Goal: Task Accomplishment & Management: Manage account settings

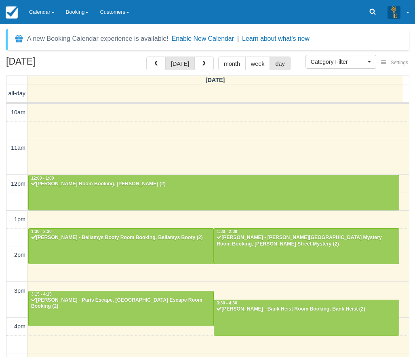
select select
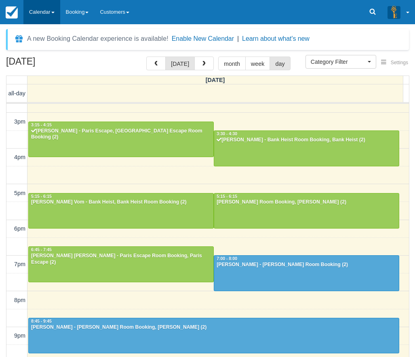
click at [49, 10] on link "Calendar" at bounding box center [41, 12] width 37 height 24
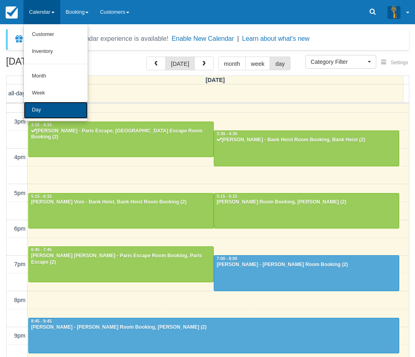
click at [41, 108] on link "Day" at bounding box center [56, 110] width 64 height 17
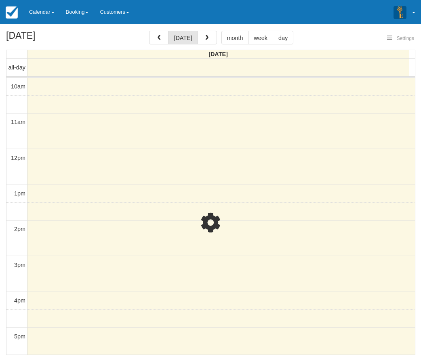
select select
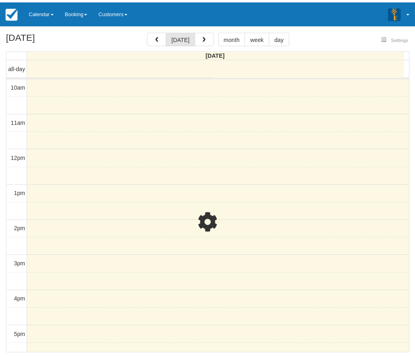
scroll to position [169, 0]
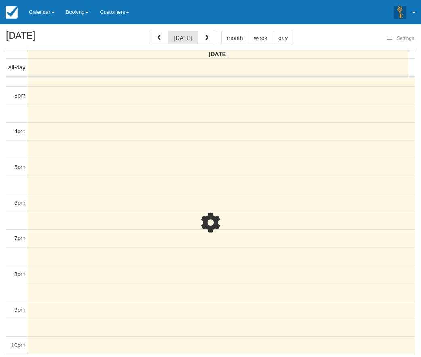
select select
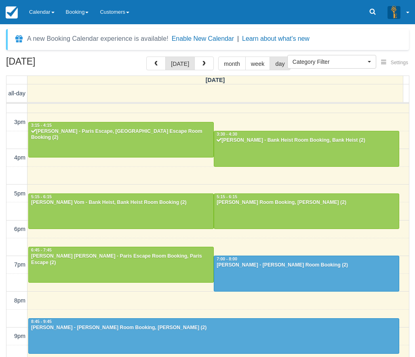
scroll to position [26, 0]
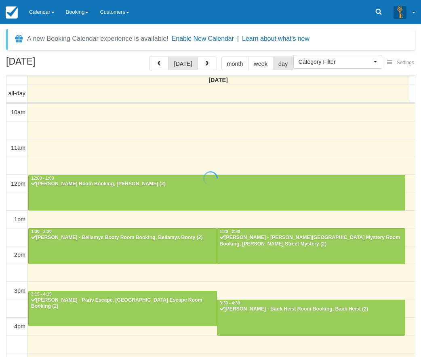
select select
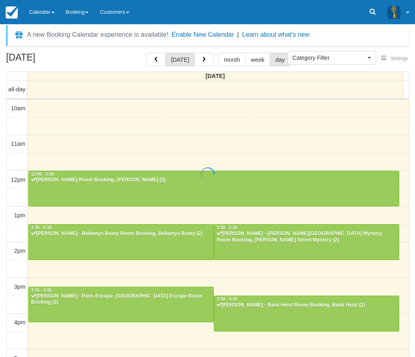
scroll to position [169, 0]
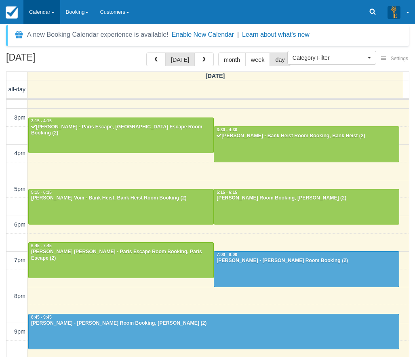
click at [44, 16] on link "Calendar" at bounding box center [41, 12] width 37 height 24
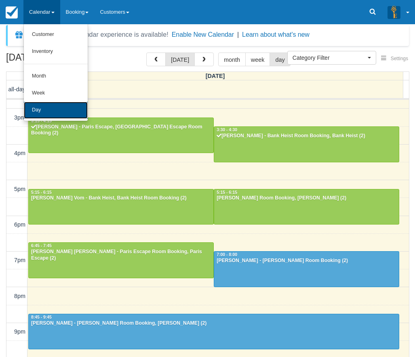
click at [74, 111] on link "Day" at bounding box center [56, 110] width 64 height 17
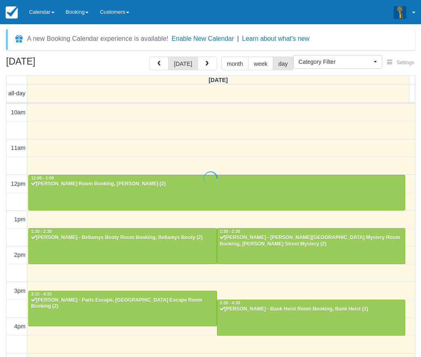
select select
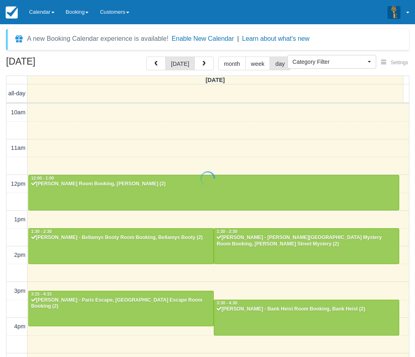
scroll to position [169, 0]
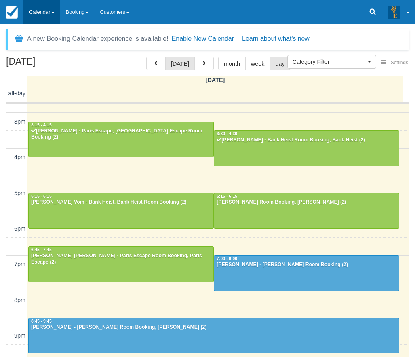
click at [44, 11] on link "Calendar" at bounding box center [41, 12] width 37 height 24
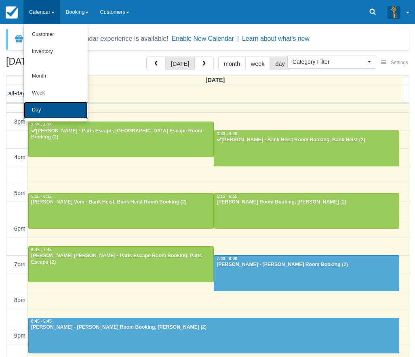
click at [56, 107] on link "Day" at bounding box center [56, 110] width 64 height 17
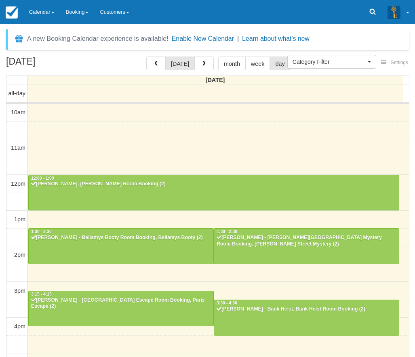
select select
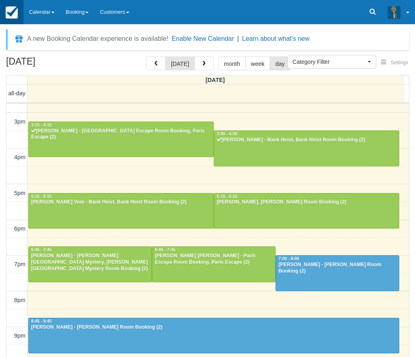
click at [22, 8] on link at bounding box center [11, 12] width 23 height 24
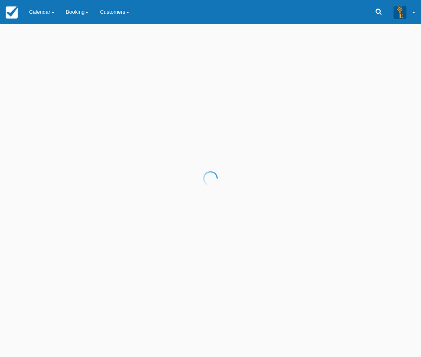
click at [35, 16] on div at bounding box center [210, 178] width 421 height 357
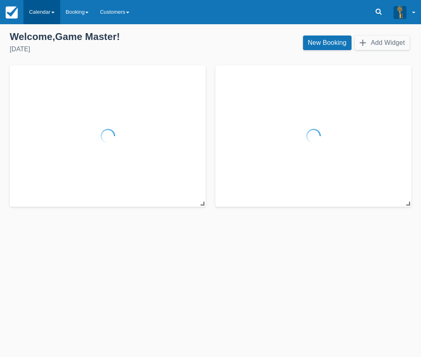
click at [44, 9] on link "Calendar" at bounding box center [41, 12] width 37 height 24
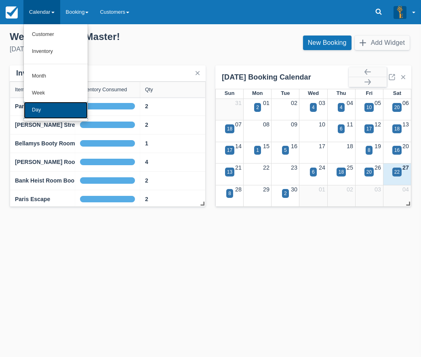
click at [53, 108] on link "Day" at bounding box center [56, 110] width 64 height 17
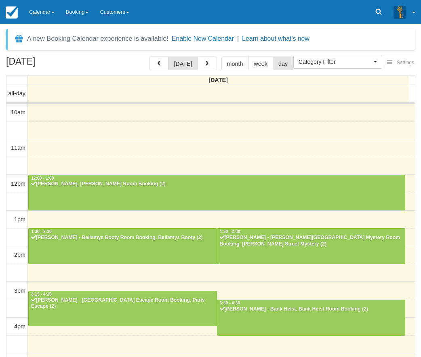
select select
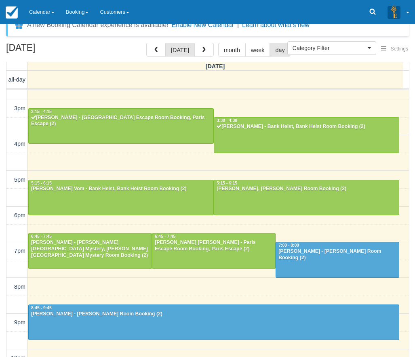
scroll to position [26, 0]
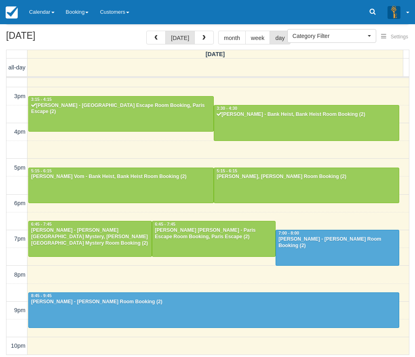
click at [411, 175] on div "[DATE] [DATE] month week day [DATE] all-day 10am 11am 12pm 1pm 2pm 3pm 4pm 5pm …" at bounding box center [207, 193] width 415 height 325
click at [48, 11] on link "Calendar" at bounding box center [41, 12] width 37 height 24
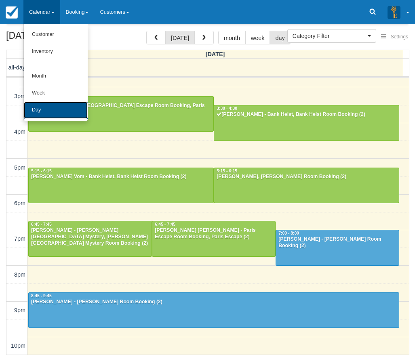
click at [48, 116] on link "Day" at bounding box center [56, 110] width 64 height 17
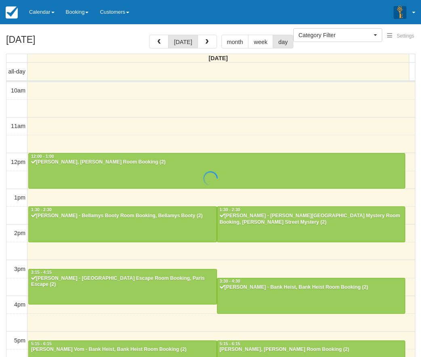
select select
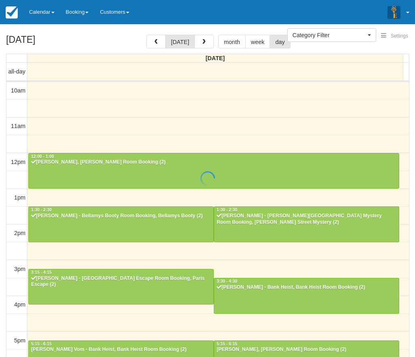
scroll to position [169, 0]
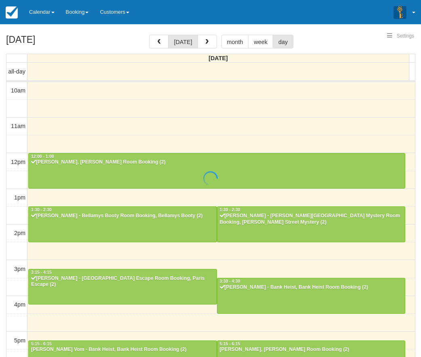
select select
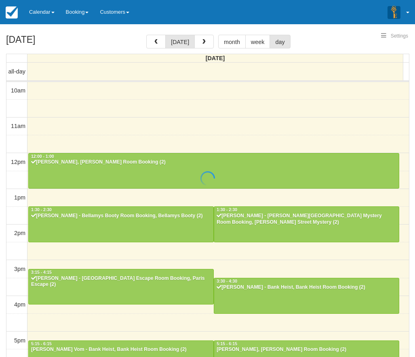
scroll to position [169, 0]
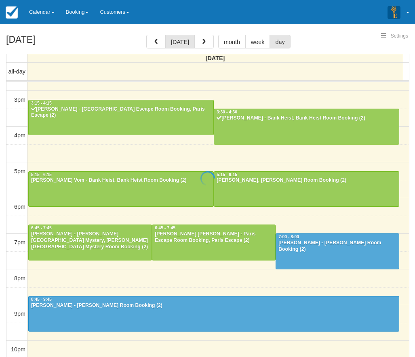
select select
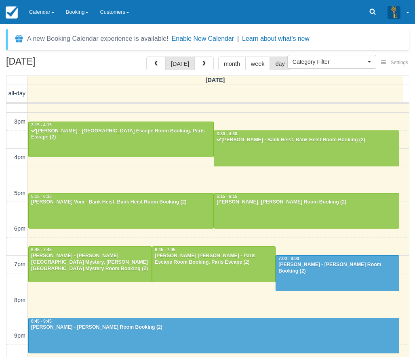
click at [363, 13] on div "Menu Calendar Customer Inventory Month Week Day Booking Notes New Booking Merch…" at bounding box center [207, 12] width 415 height 24
click at [369, 11] on icon at bounding box center [373, 12] width 8 height 8
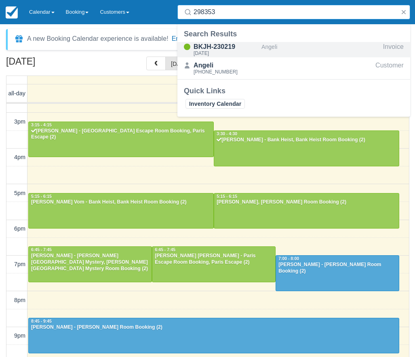
type input "298353"
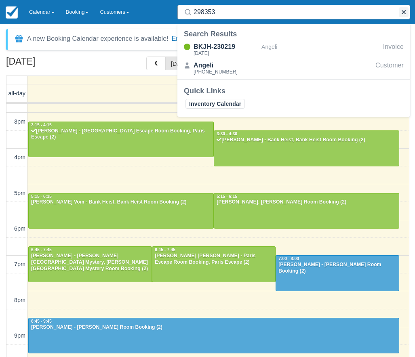
click at [404, 13] on button "button" at bounding box center [404, 12] width 10 height 10
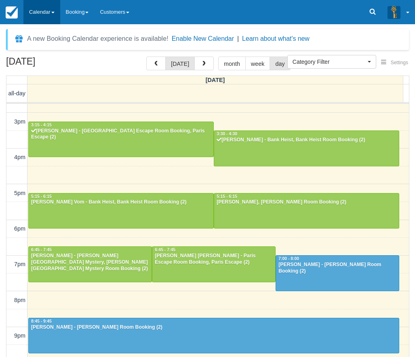
click at [43, 14] on link "Calendar" at bounding box center [41, 12] width 37 height 24
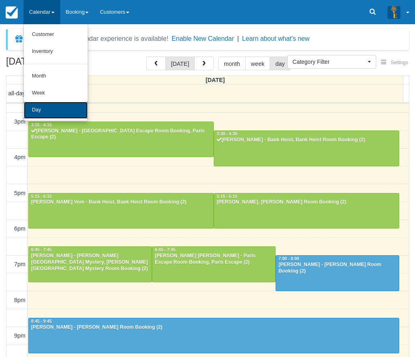
click at [58, 110] on link "Day" at bounding box center [56, 110] width 64 height 17
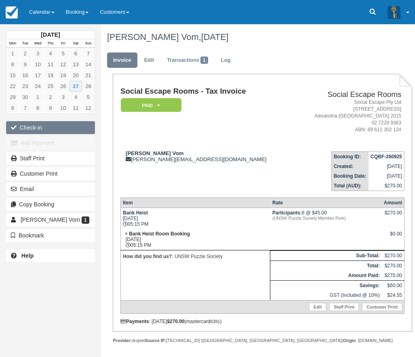
click at [56, 124] on button "Check-in" at bounding box center [50, 127] width 89 height 13
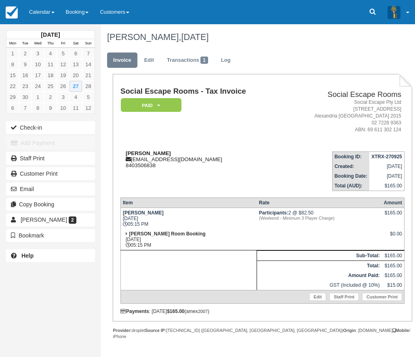
click at [135, 154] on strong "[PERSON_NAME]" at bounding box center [148, 153] width 45 height 6
drag, startPoint x: 135, startPoint y: 154, endPoint x: 152, endPoint y: 154, distance: 16.6
click at [152, 154] on strong "Daman Bhatia" at bounding box center [148, 153] width 45 height 6
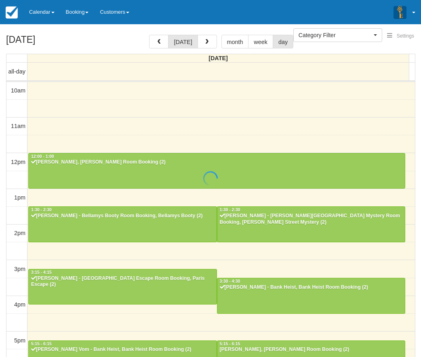
select select
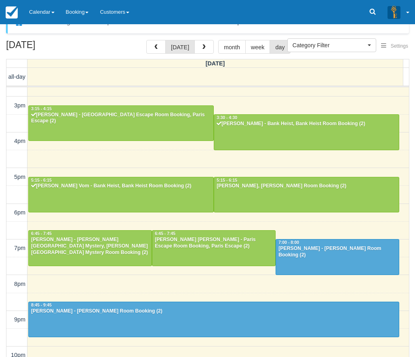
scroll to position [26, 0]
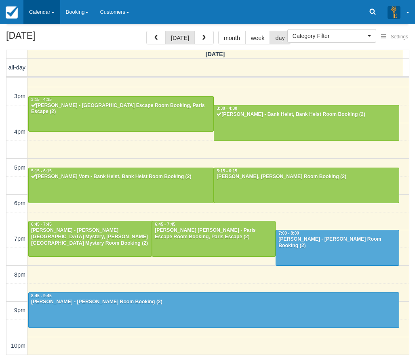
click at [42, 15] on link "Calendar" at bounding box center [41, 12] width 37 height 24
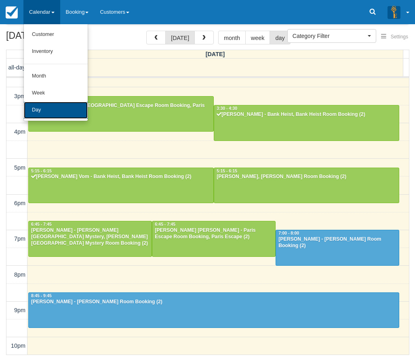
click at [60, 106] on link "Day" at bounding box center [56, 110] width 64 height 17
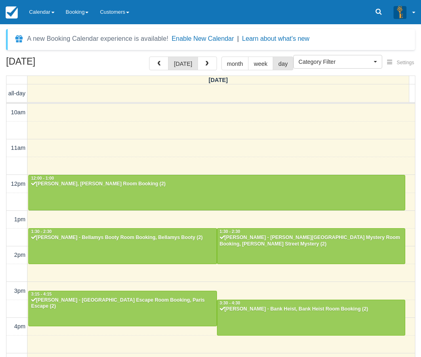
select select
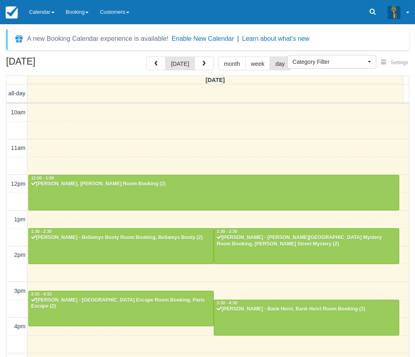
scroll to position [169, 0]
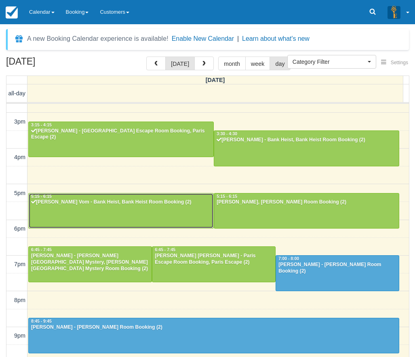
click at [152, 207] on div at bounding box center [121, 211] width 185 height 35
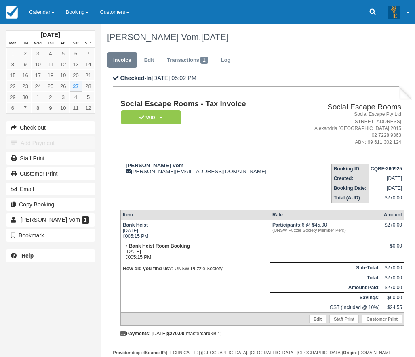
click at [273, 192] on td "[PERSON_NAME] Vom [PERSON_NAME][EMAIL_ADDRESS][DOMAIN_NAME]" at bounding box center [206, 180] width 173 height 46
click at [56, 15] on link "Calendar" at bounding box center [41, 12] width 37 height 24
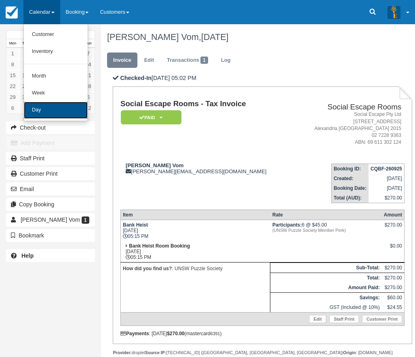
click at [57, 102] on link "Day" at bounding box center [56, 110] width 64 height 17
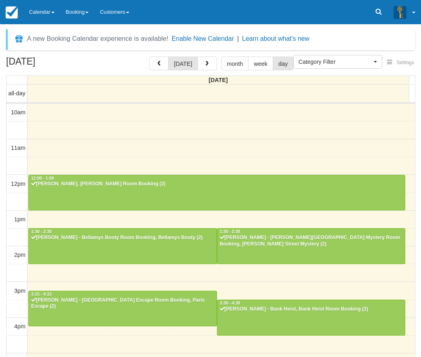
select select
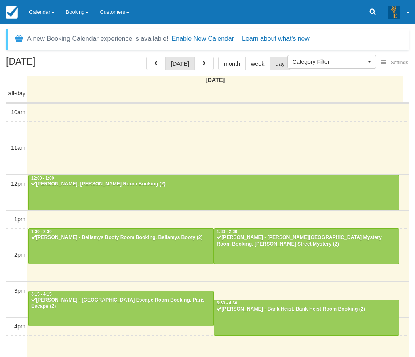
scroll to position [169, 0]
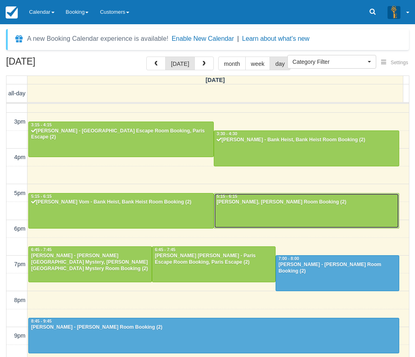
click at [254, 212] on div at bounding box center [306, 211] width 185 height 35
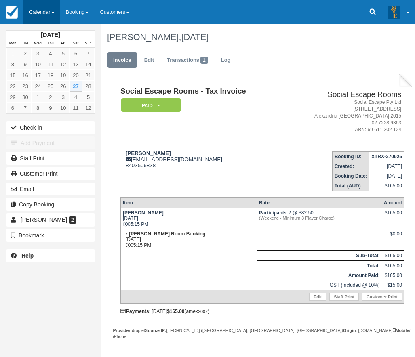
click at [36, 13] on link "Calendar" at bounding box center [41, 12] width 37 height 24
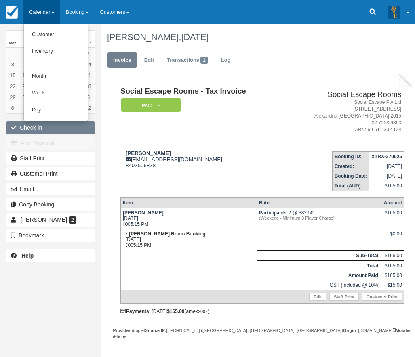
click at [29, 130] on button "Check-in" at bounding box center [50, 127] width 89 height 13
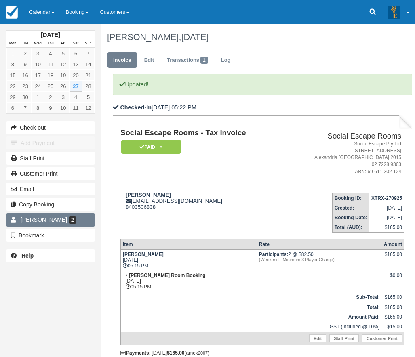
click at [84, 224] on link "Daman Bhatia 2" at bounding box center [50, 219] width 89 height 13
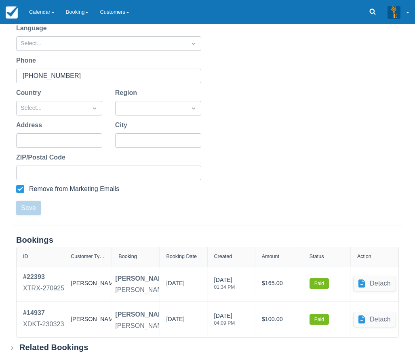
scroll to position [160, 0]
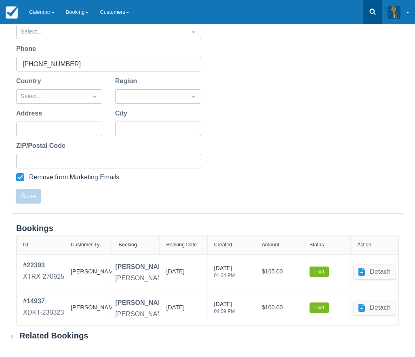
click at [371, 11] on icon at bounding box center [373, 12] width 8 height 8
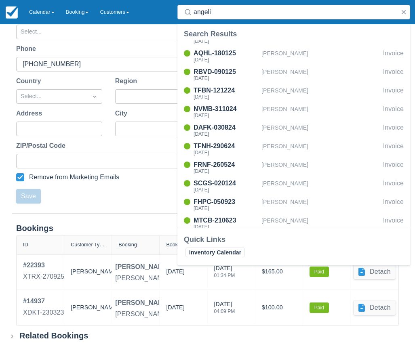
scroll to position [32, 0]
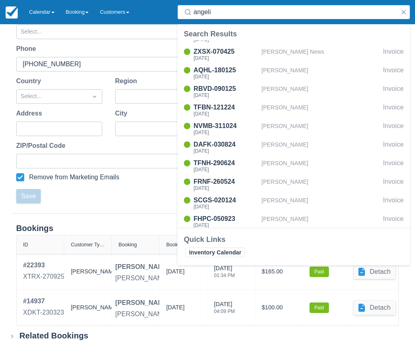
drag, startPoint x: 219, startPoint y: 14, endPoint x: 179, endPoint y: 8, distance: 40.5
click at [179, 8] on div "angeli" at bounding box center [293, 12] width 233 height 15
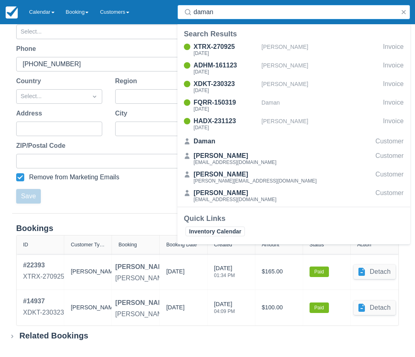
scroll to position [0, 0]
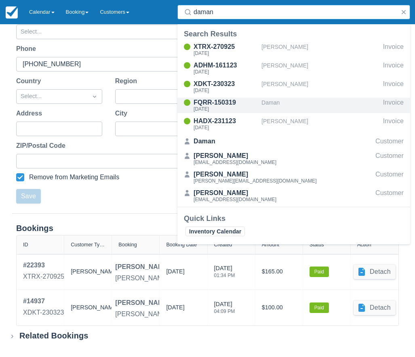
type input "daman"
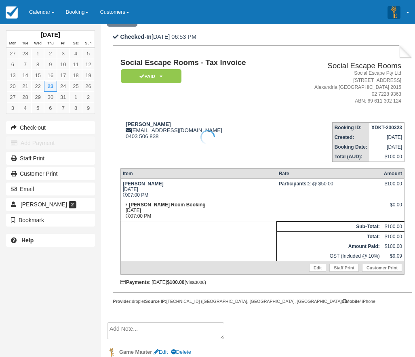
scroll to position [65, 0]
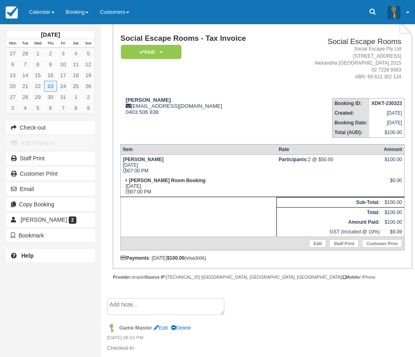
click at [216, 125] on td "[PERSON_NAME] [EMAIL_ADDRESS][DOMAIN_NAME] 0403 506 838" at bounding box center [201, 115] width 163 height 46
click at [206, 135] on td "[PERSON_NAME] [EMAIL_ADDRESS][DOMAIN_NAME] 0403 506 838" at bounding box center [201, 115] width 163 height 46
click at [178, 130] on td "[PERSON_NAME] [EMAIL_ADDRESS][DOMAIN_NAME] 0403 506 838" at bounding box center [201, 115] width 163 height 46
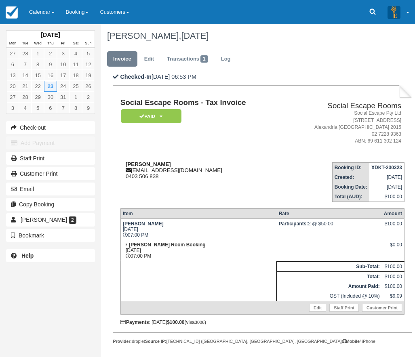
scroll to position [0, 0]
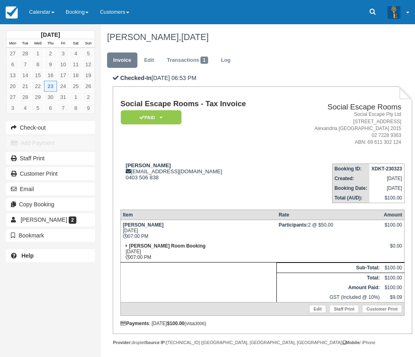
click at [379, 170] on strong "XDKT-230323" at bounding box center [386, 169] width 31 height 6
drag, startPoint x: 379, startPoint y: 170, endPoint x: 388, endPoint y: 170, distance: 9.7
click at [388, 170] on strong "XDKT-230323" at bounding box center [386, 169] width 31 height 6
copy strong "XDKT-230323"
drag, startPoint x: 125, startPoint y: 165, endPoint x: 176, endPoint y: 180, distance: 53.1
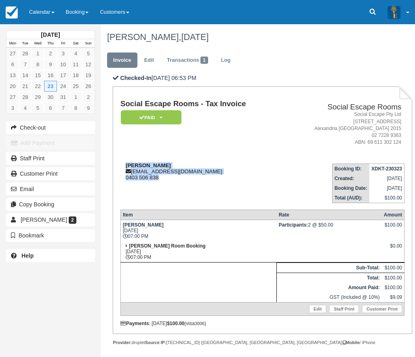
click at [176, 180] on div "[PERSON_NAME] [EMAIL_ADDRESS][DOMAIN_NAME] 0403 506 838" at bounding box center [201, 171] width 163 height 18
copy div "[PERSON_NAME] [EMAIL_ADDRESS][DOMAIN_NAME] 0403 506 838"
drag, startPoint x: 124, startPoint y: 224, endPoint x: 158, endPoint y: 236, distance: 35.9
click at [158, 236] on td "[PERSON_NAME] [DATE] 07:00 PM" at bounding box center [198, 230] width 156 height 21
copy td "[PERSON_NAME] [DATE] 07:00 PM"
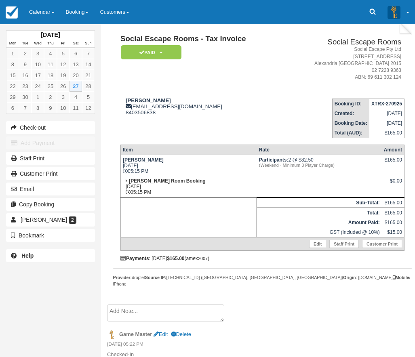
scroll to position [65, 0]
click at [145, 308] on textarea at bounding box center [165, 326] width 117 height 45
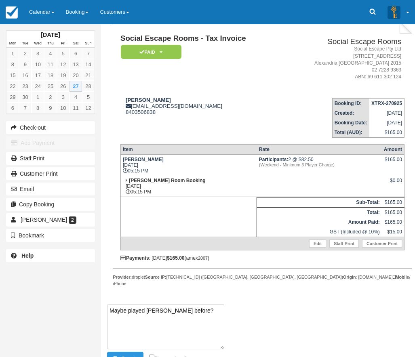
paste textarea "Angeli ajt2288@gmail.com 0414 298 353"
click at [172, 338] on textarea "Maybe played Ransom before? Angeli ajt2288@gmail.com 0414 298 353" at bounding box center [165, 326] width 117 height 45
paste textarea "Bank Heist Sat Feb 23, 2019 06:45 PM"
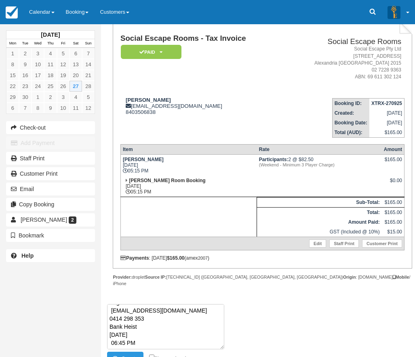
click at [158, 309] on textarea "Maybe played Ransom before? Angeli ajt2288@gmail.com 0414 298 353 Bank Heist Sa…" at bounding box center [165, 326] width 117 height 45
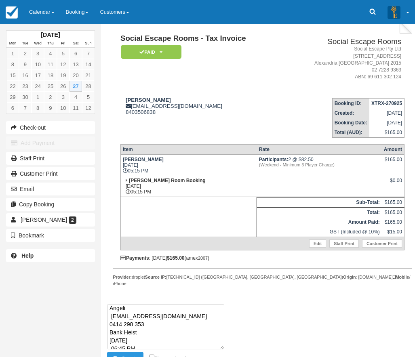
scroll to position [11, 0]
paste textarea "BKJH-230219"
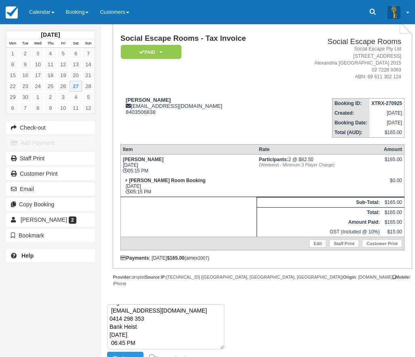
scroll to position [38, 0]
paste textarea "FQRR-150319"
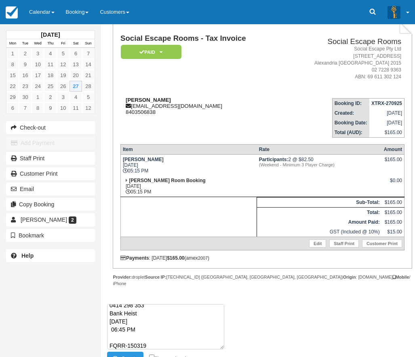
scroll to position [46, 0]
paste textarea "Daman 0403 506 838"
paste textarea "Baker Street Mystery (custom) Fri Mar 15, 2019 08:30 PM"
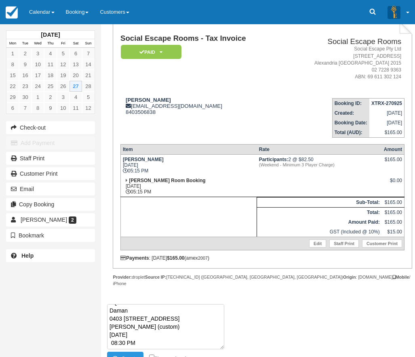
scroll to position [94, 0]
paste textarea "XDKT-230323"
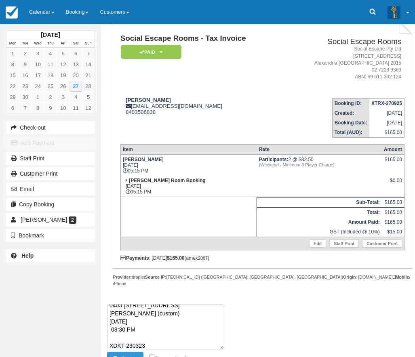
scroll to position [102, 0]
paste textarea "Daman Bhatia dbhatia@me.com 0403 506 838"
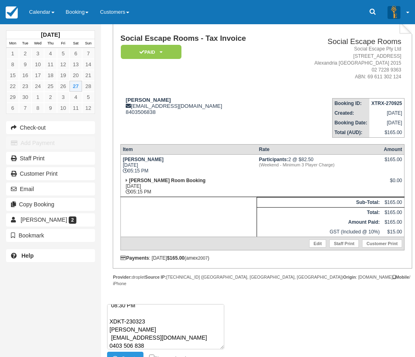
scroll to position [126, 0]
paste textarea "Ransom Thu Mar 23, 2023 07:00 PM"
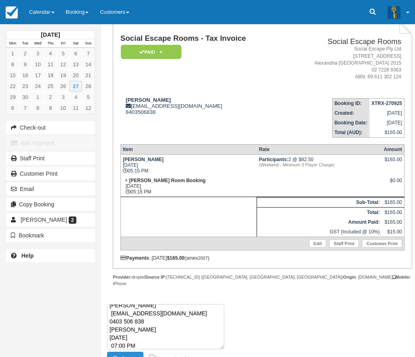
type textarea "Maybe played Ransom before? BKJH-230219 Angeli ajt2288@gmail.com 0414 298 353 B…"
click at [126, 352] on button "Create" at bounding box center [125, 359] width 36 height 14
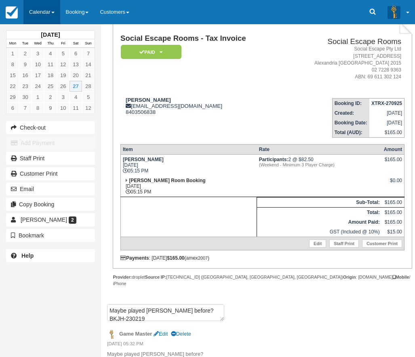
click at [48, 4] on link "Calendar" at bounding box center [41, 12] width 37 height 24
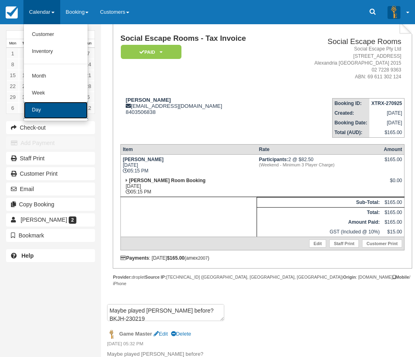
click at [38, 108] on link "Day" at bounding box center [56, 110] width 64 height 17
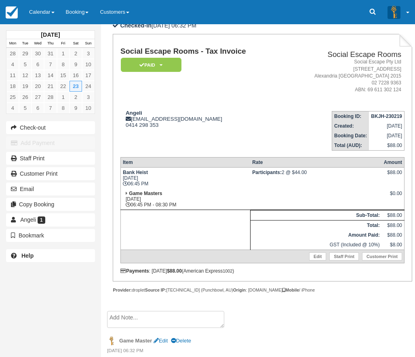
scroll to position [65, 0]
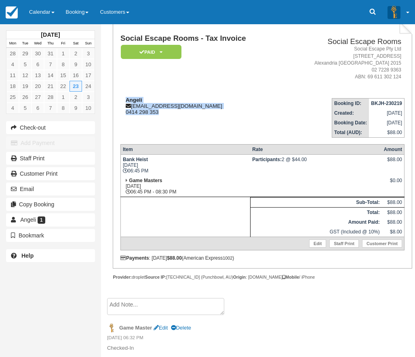
drag, startPoint x: 125, startPoint y: 100, endPoint x: 167, endPoint y: 113, distance: 43.6
click at [167, 113] on div "Angeli ajt2288@gmail.com 0414 298 353" at bounding box center [201, 106] width 163 height 18
copy div "Angeli ajt2288@gmail.com 0414 298 353"
drag, startPoint x: 123, startPoint y: 159, endPoint x: 164, endPoint y: 171, distance: 42.9
click at [164, 171] on td "Bank Heist Sat Feb 23, 2019 06:45 PM" at bounding box center [185, 165] width 130 height 21
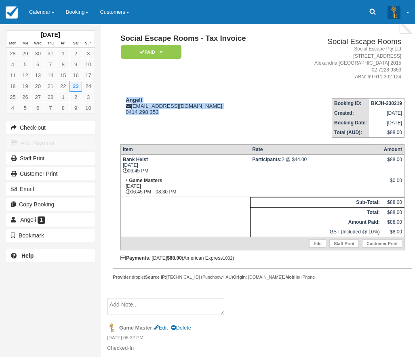
copy td "Bank Heist Sat Feb 23, 2019 06:45 PM"
click at [380, 104] on strong "BKJH-230219" at bounding box center [386, 104] width 31 height 6
drag, startPoint x: 380, startPoint y: 104, endPoint x: 390, endPoint y: 104, distance: 9.7
click at [390, 104] on strong "BKJH-230219" at bounding box center [386, 104] width 31 height 6
copy strong "BKJH-230219"
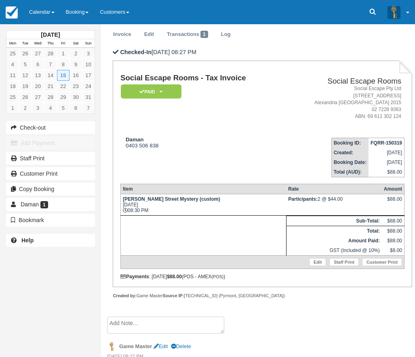
scroll to position [44, 0]
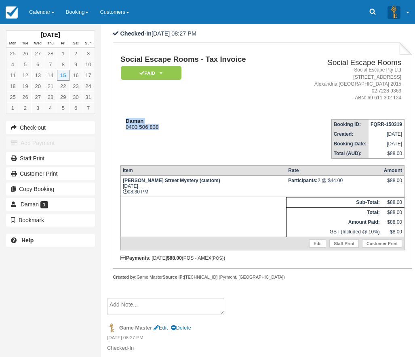
drag, startPoint x: 129, startPoint y: 121, endPoint x: 165, endPoint y: 128, distance: 36.7
click at [165, 128] on div "Daman 0403 506 838" at bounding box center [201, 124] width 163 height 12
copy div "Daman 0403 506 838"
click at [377, 123] on strong "FQRR-150319" at bounding box center [387, 125] width 32 height 6
drag, startPoint x: 377, startPoint y: 123, endPoint x: 390, endPoint y: 123, distance: 13.3
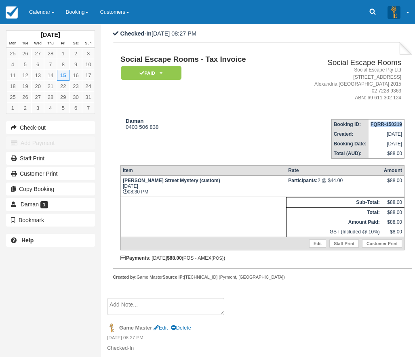
click at [390, 123] on strong "FQRR-150319" at bounding box center [387, 125] width 32 height 6
copy strong "FQRR-150319"
drag, startPoint x: 124, startPoint y: 121, endPoint x: 167, endPoint y: 130, distance: 43.4
click at [167, 130] on div "Daman 0403 506 838" at bounding box center [201, 124] width 163 height 12
copy div "Daman 0403 506 838"
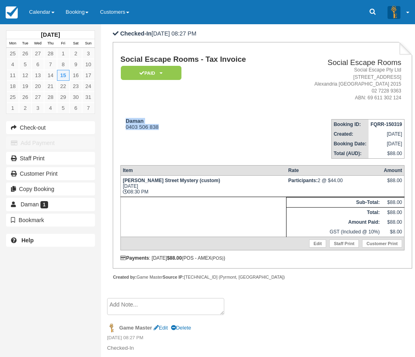
drag, startPoint x: 122, startPoint y: 180, endPoint x: 159, endPoint y: 145, distance: 50.3
click at [166, 193] on td "Baker Street Mystery (custom) Fri Mar 15, 2019 08:30 PM" at bounding box center [203, 186] width 166 height 21
copy td "Baker Street Mystery (custom) Fri Mar 15, 2019 08:30 PM"
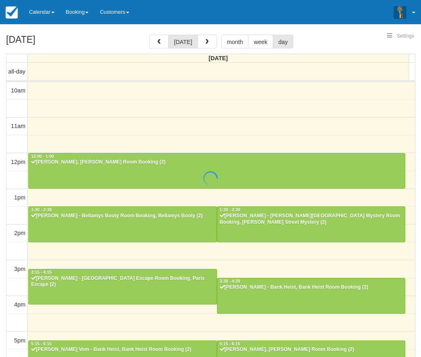
select select
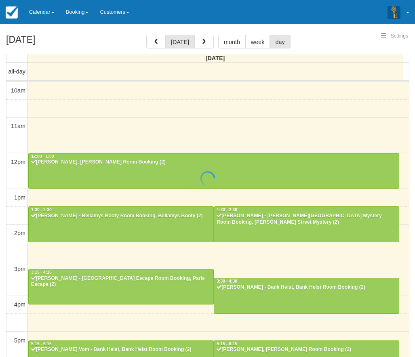
scroll to position [169, 0]
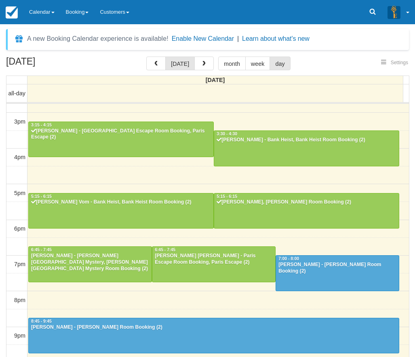
select select
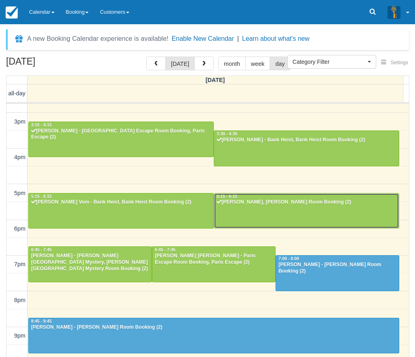
click at [278, 210] on div at bounding box center [306, 211] width 185 height 35
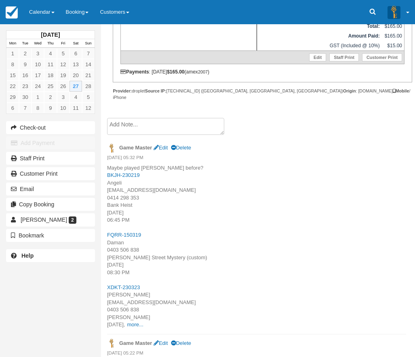
scroll to position [261, 0]
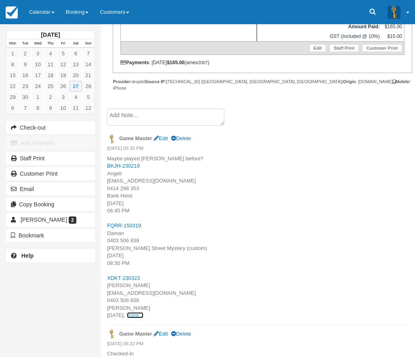
click at [143, 312] on link "more..." at bounding box center [135, 315] width 16 height 6
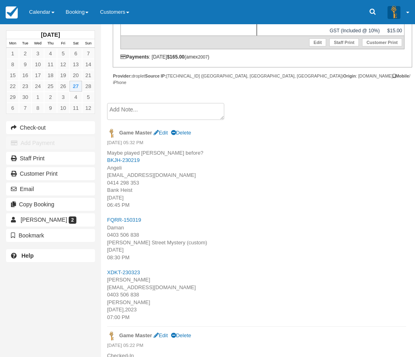
scroll to position [268, 0]
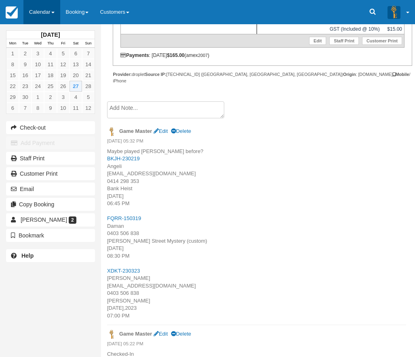
click at [40, 8] on link "Calendar" at bounding box center [41, 12] width 37 height 24
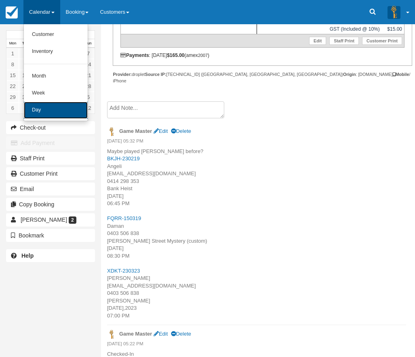
click at [37, 110] on link "Day" at bounding box center [56, 110] width 64 height 17
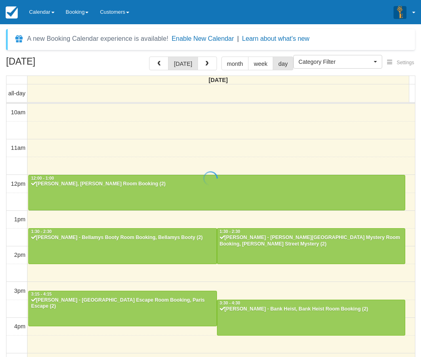
select select
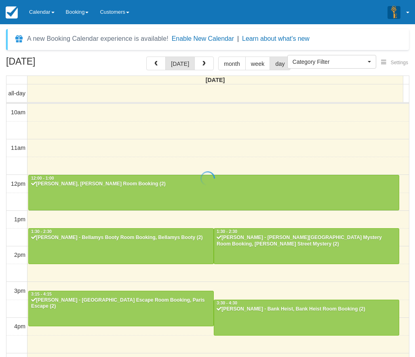
scroll to position [169, 0]
